Goal: Task Accomplishment & Management: Use online tool/utility

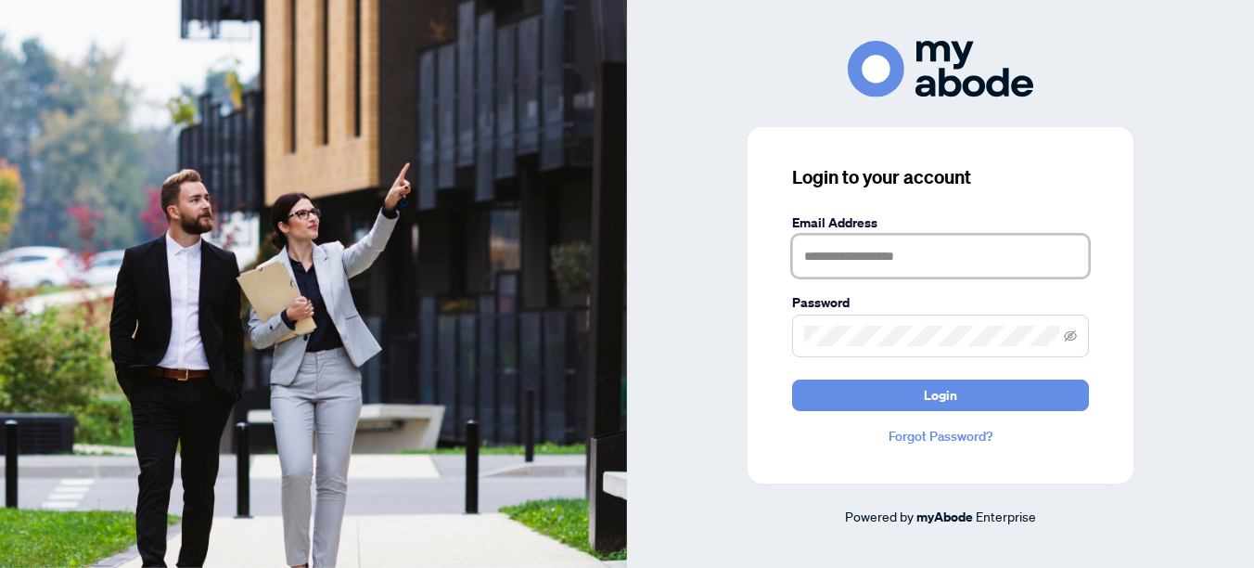
click at [896, 247] on input "text" at bounding box center [940, 256] width 297 height 43
type input "**********"
drag, startPoint x: 999, startPoint y: 394, endPoint x: 1127, endPoint y: 437, distance: 135.0
click at [999, 394] on button "Login" at bounding box center [940, 395] width 297 height 32
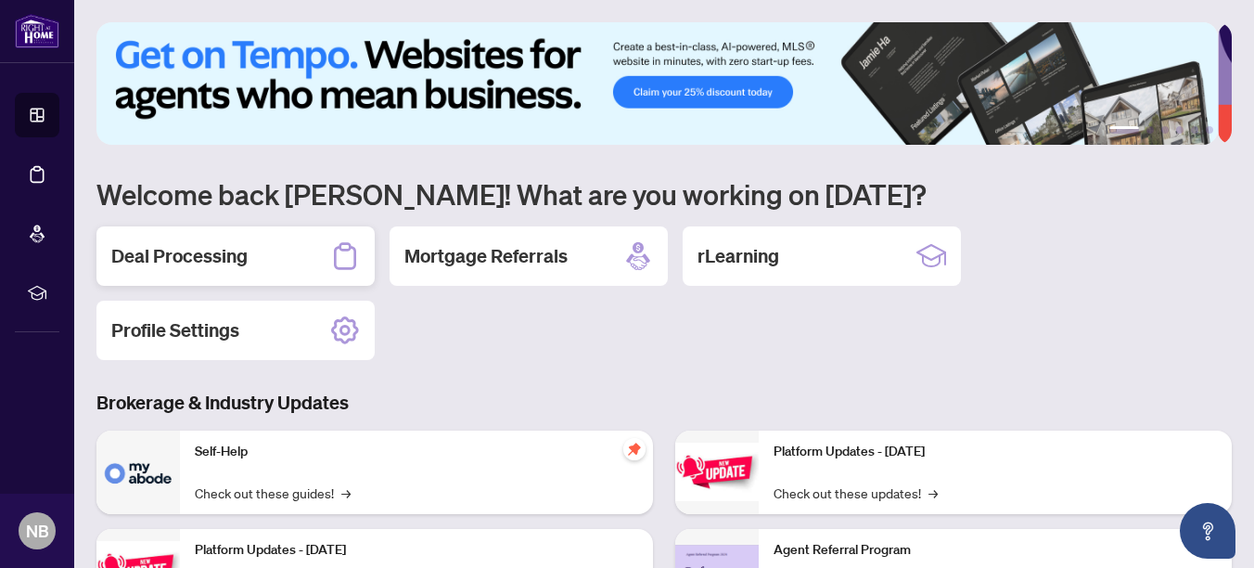
click at [219, 250] on h2 "Deal Processing" at bounding box center [179, 256] width 136 height 26
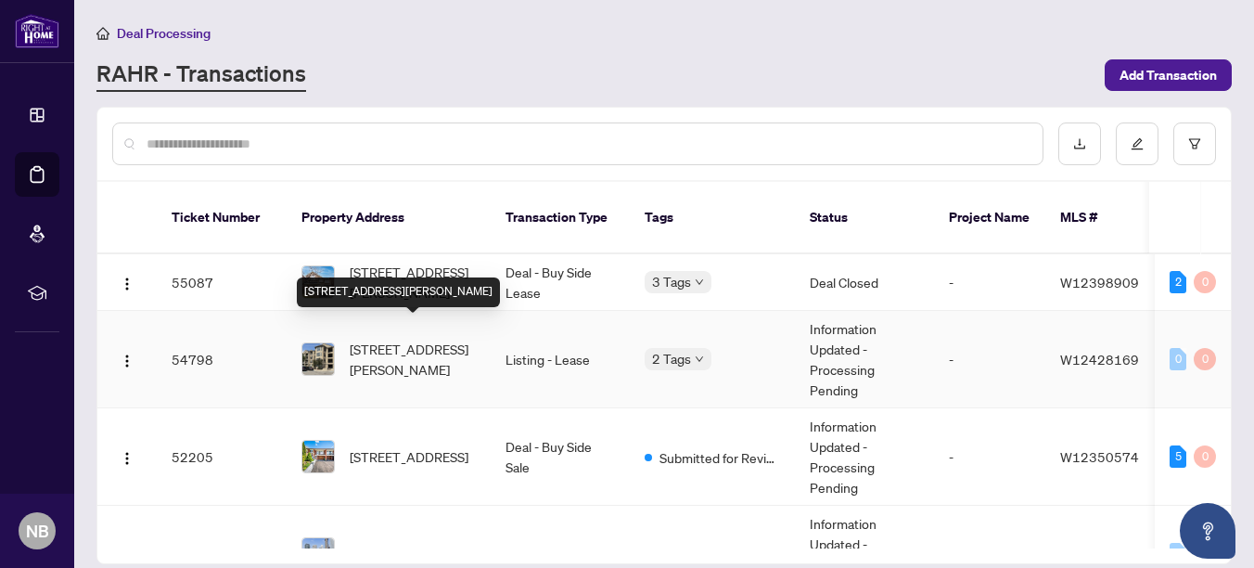
click at [397, 356] on span "[STREET_ADDRESS][PERSON_NAME]" at bounding box center [413, 359] width 126 height 41
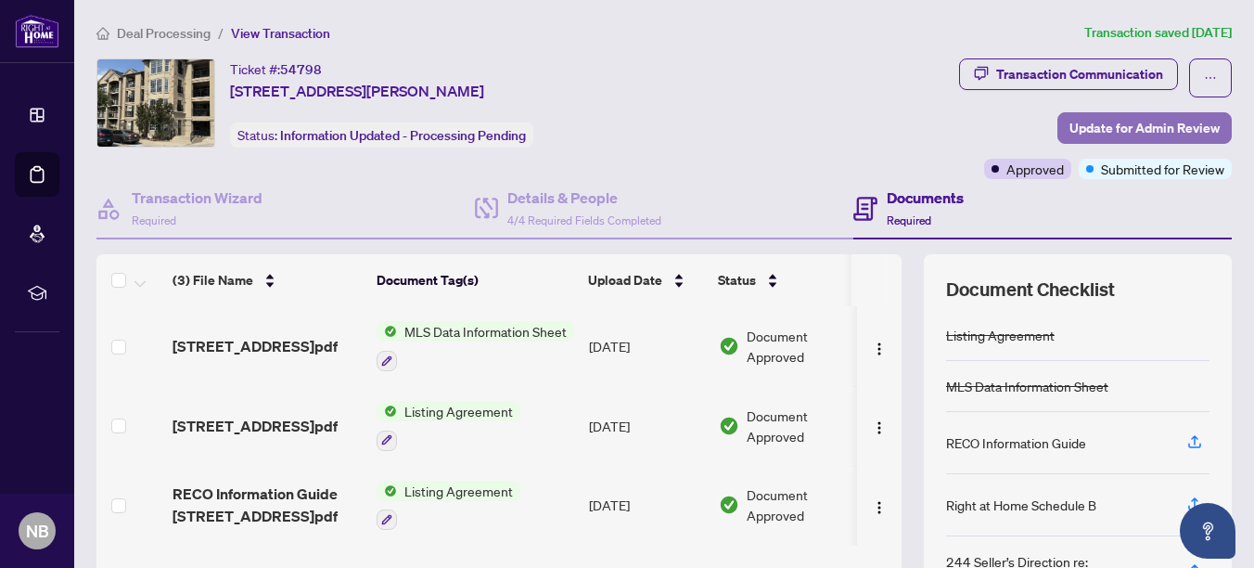
click at [1113, 131] on span "Update for Admin Review" at bounding box center [1145, 128] width 150 height 30
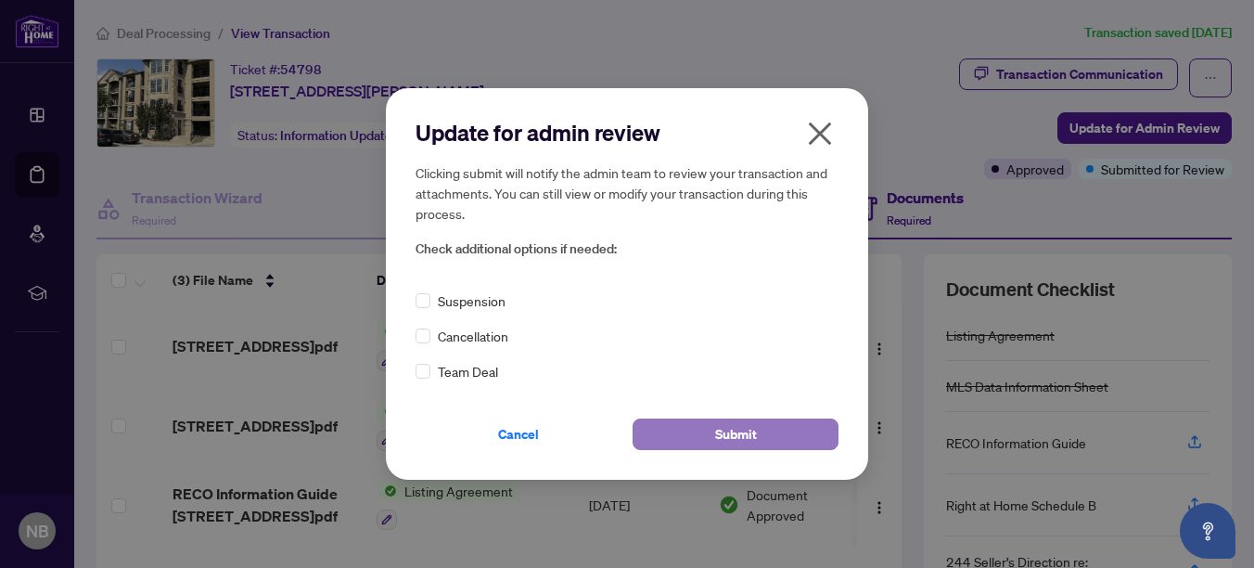
click at [764, 426] on button "Submit" at bounding box center [736, 434] width 206 height 32
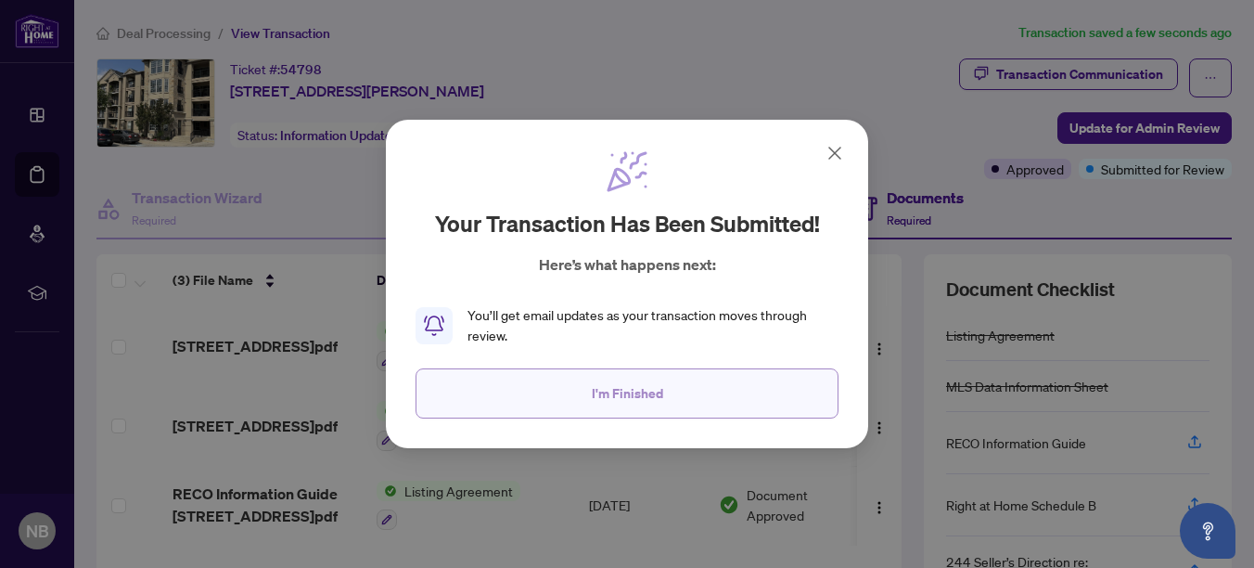
click at [636, 392] on span "I'm Finished" at bounding box center [627, 394] width 71 height 30
